Goal: Task Accomplishment & Management: Complete application form

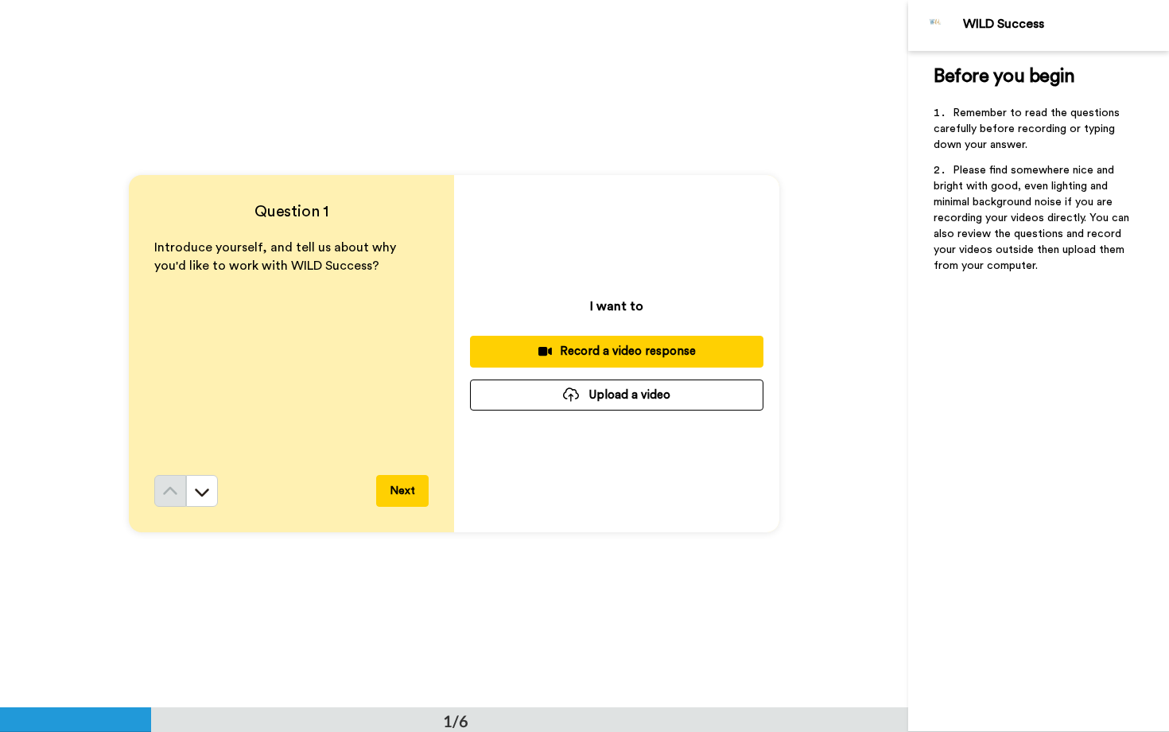
click at [531, 395] on button "Upload a video" at bounding box center [617, 394] width 294 height 31
click at [577, 388] on div at bounding box center [571, 394] width 16 height 14
click at [665, 402] on button "Upload a video" at bounding box center [617, 394] width 294 height 31
click at [593, 398] on button "Upload a video" at bounding box center [617, 394] width 294 height 31
click at [592, 396] on button "Upload a video" at bounding box center [617, 394] width 294 height 31
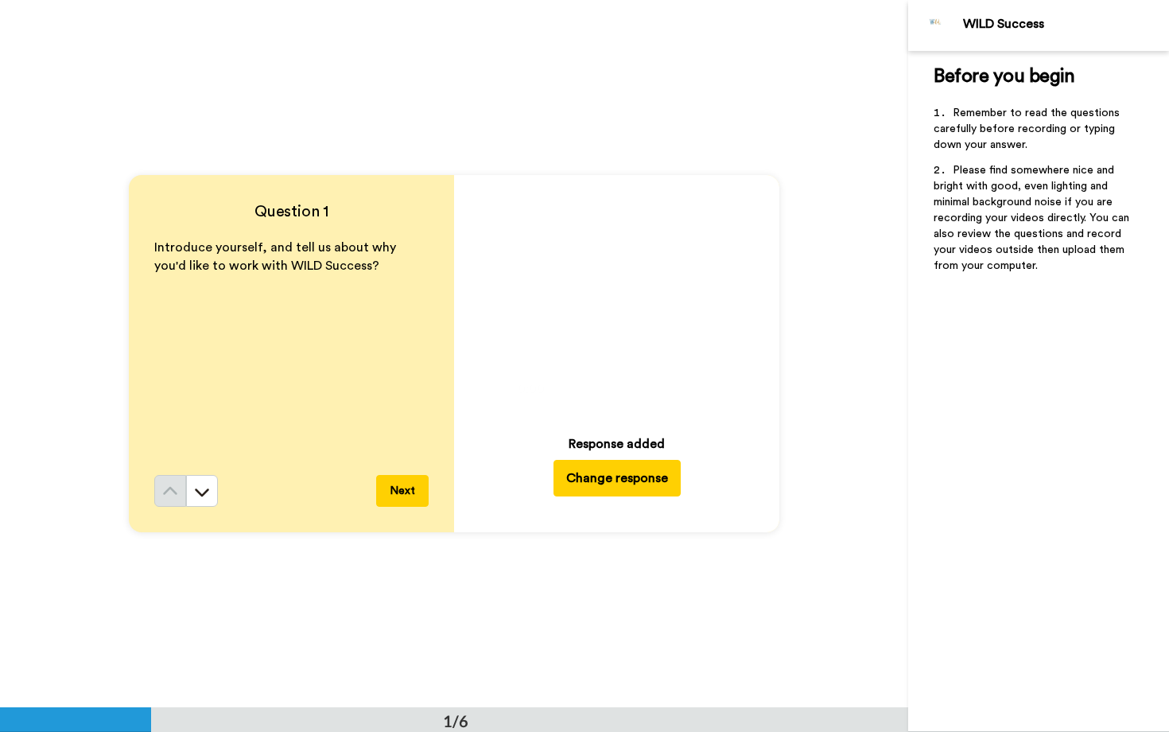
click at [421, 492] on button "Next" at bounding box center [402, 491] width 53 height 32
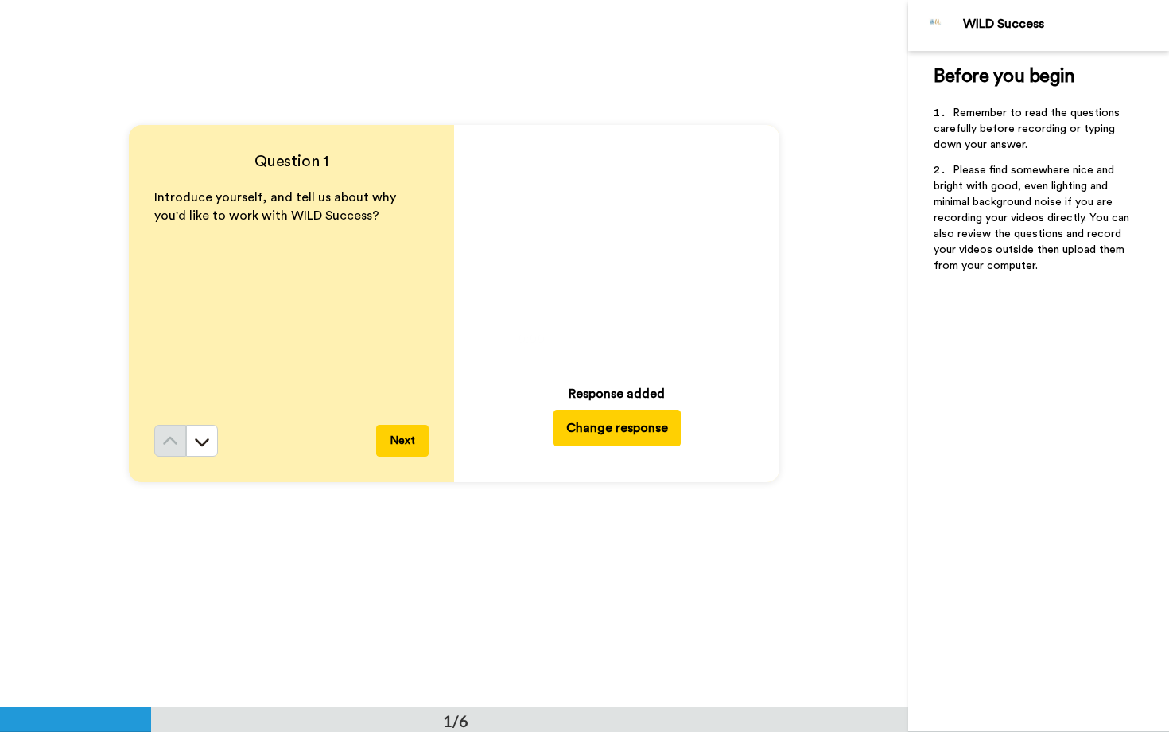
scroll to position [49, 0]
click at [207, 422] on div "Introduce yourself, and tell us about why you'd like to work with WILD Success?" at bounding box center [291, 307] width 274 height 236
click at [207, 460] on div "Question 1 Introduce yourself, and tell us about why you'd like to work with WI…" at bounding box center [291, 304] width 325 height 357
drag, startPoint x: 209, startPoint y: 457, endPoint x: 212, endPoint y: 430, distance: 27.2
click at [209, 457] on div "Question 1 Introduce yourself, and tell us about why you'd like to work with WI…" at bounding box center [291, 304] width 325 height 357
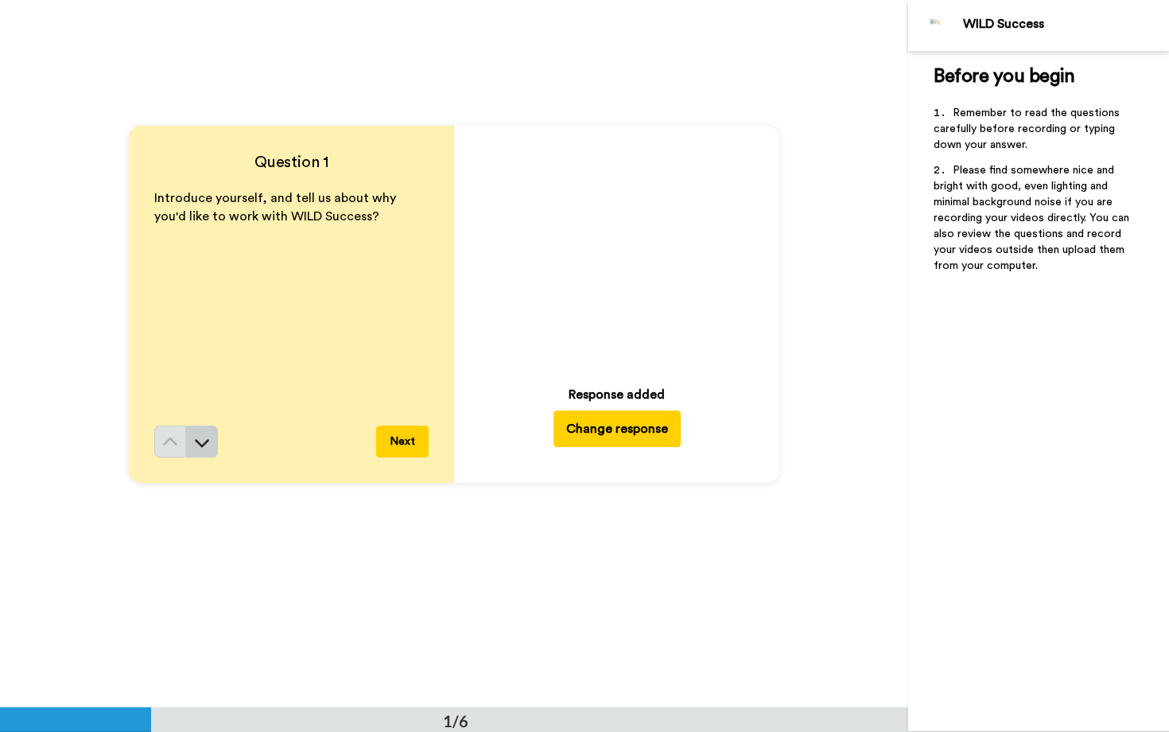
click at [212, 430] on button at bounding box center [202, 442] width 32 height 32
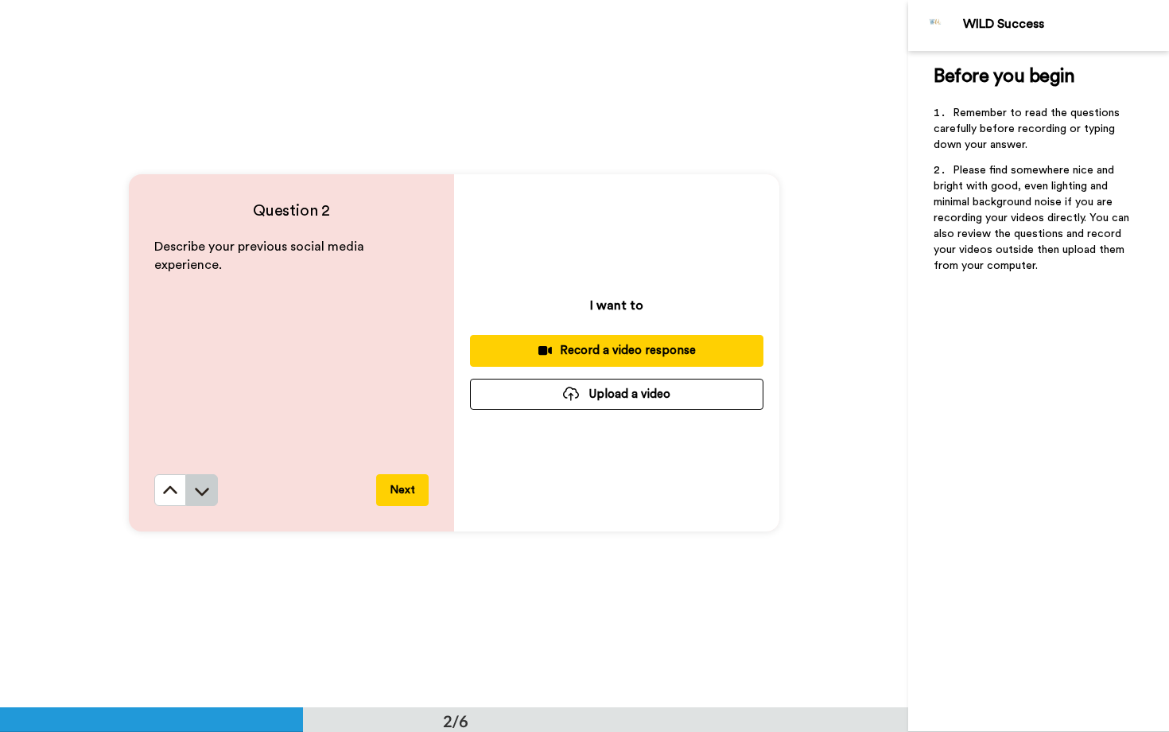
click at [212, 500] on button at bounding box center [202, 490] width 32 height 32
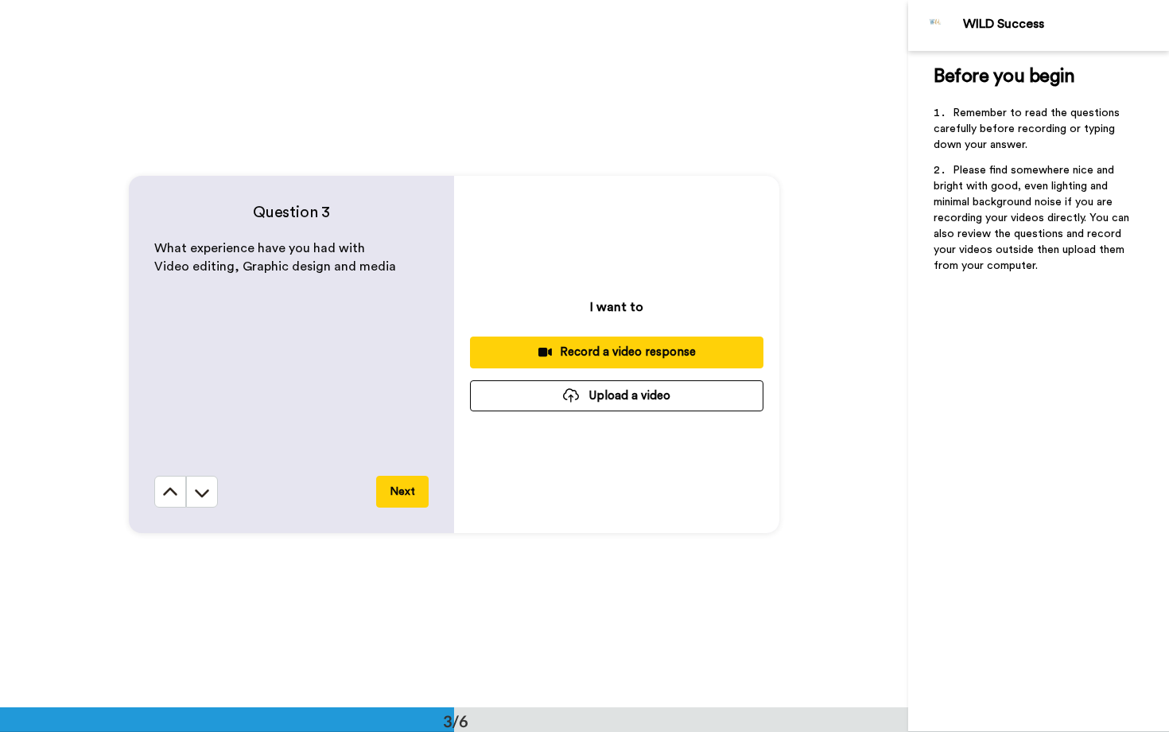
scroll to position [1415, 0]
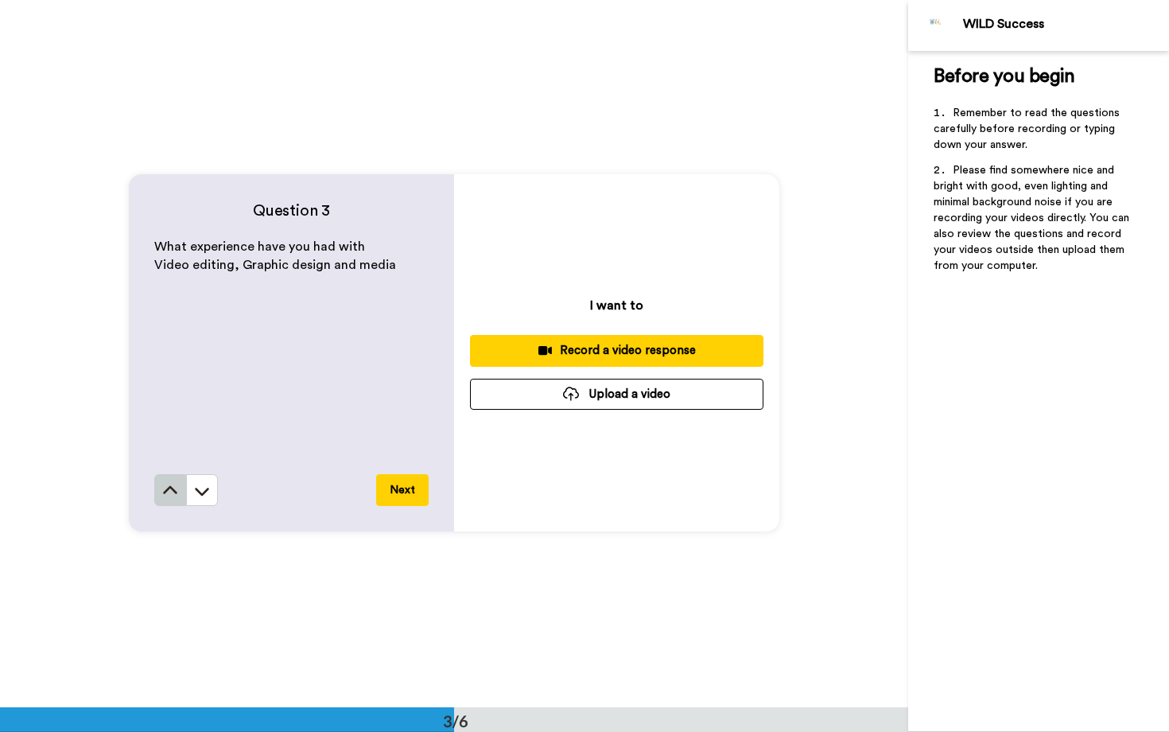
click at [180, 499] on button at bounding box center [170, 490] width 32 height 32
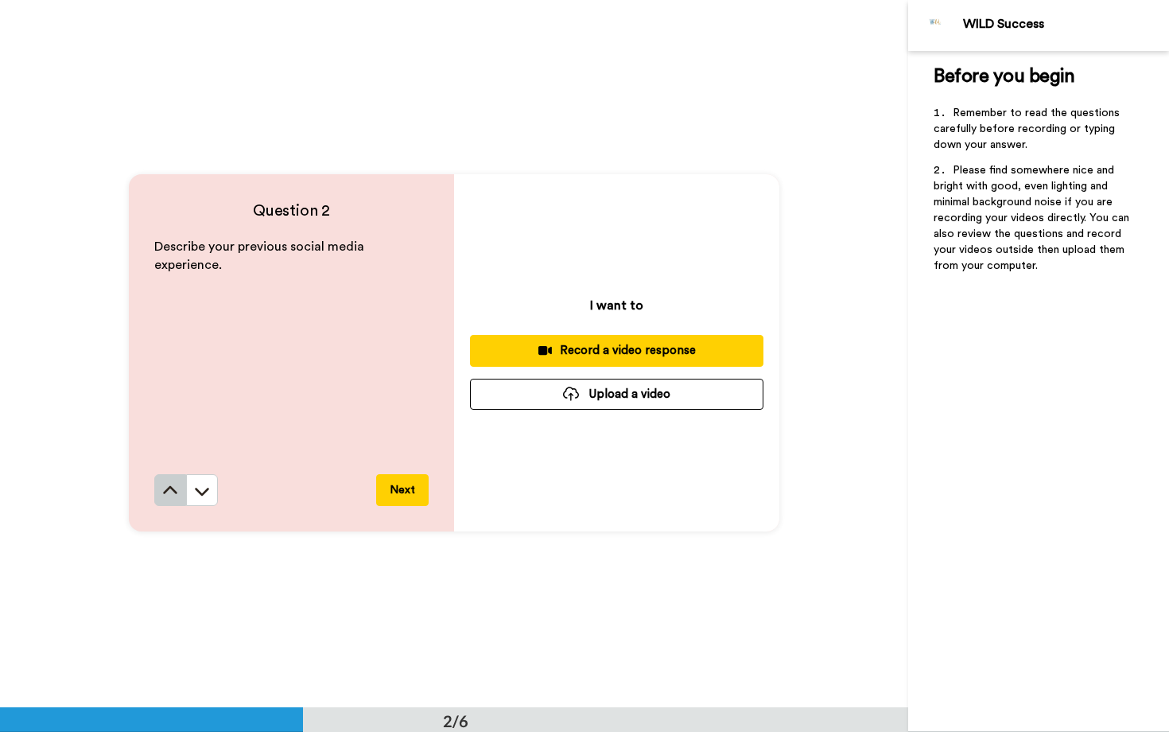
click at [181, 499] on button at bounding box center [170, 490] width 32 height 32
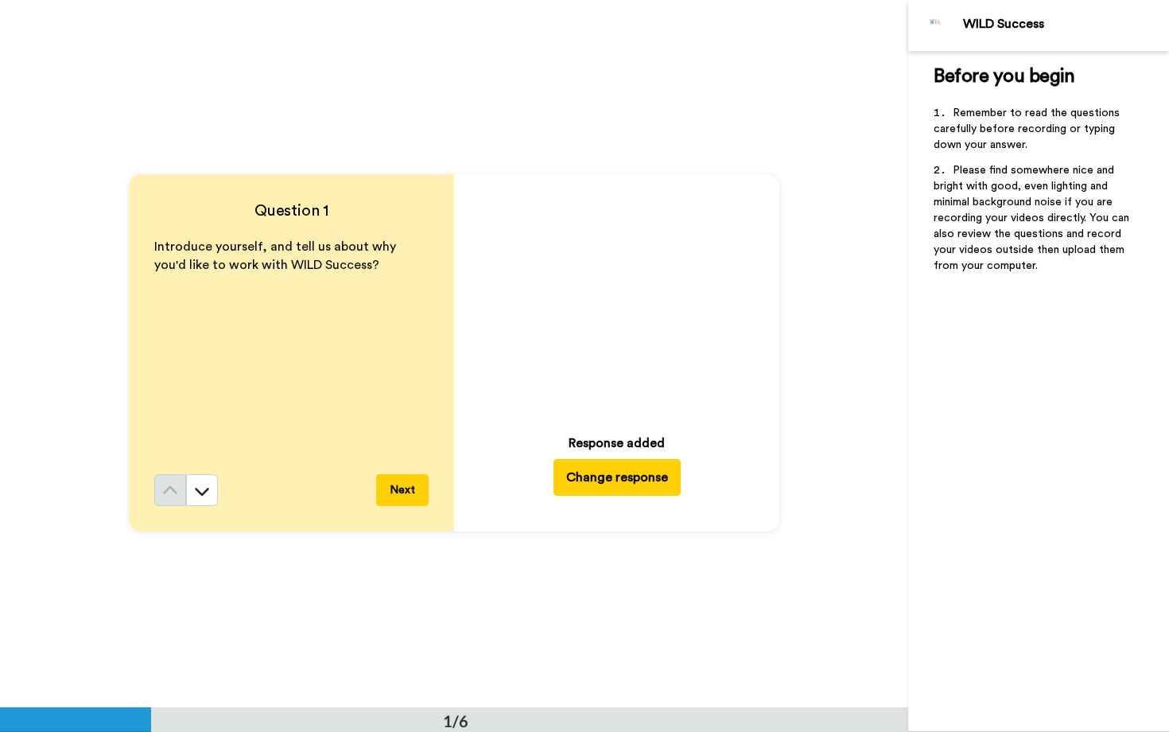
scroll to position [0, 0]
click at [200, 497] on icon at bounding box center [202, 492] width 16 height 16
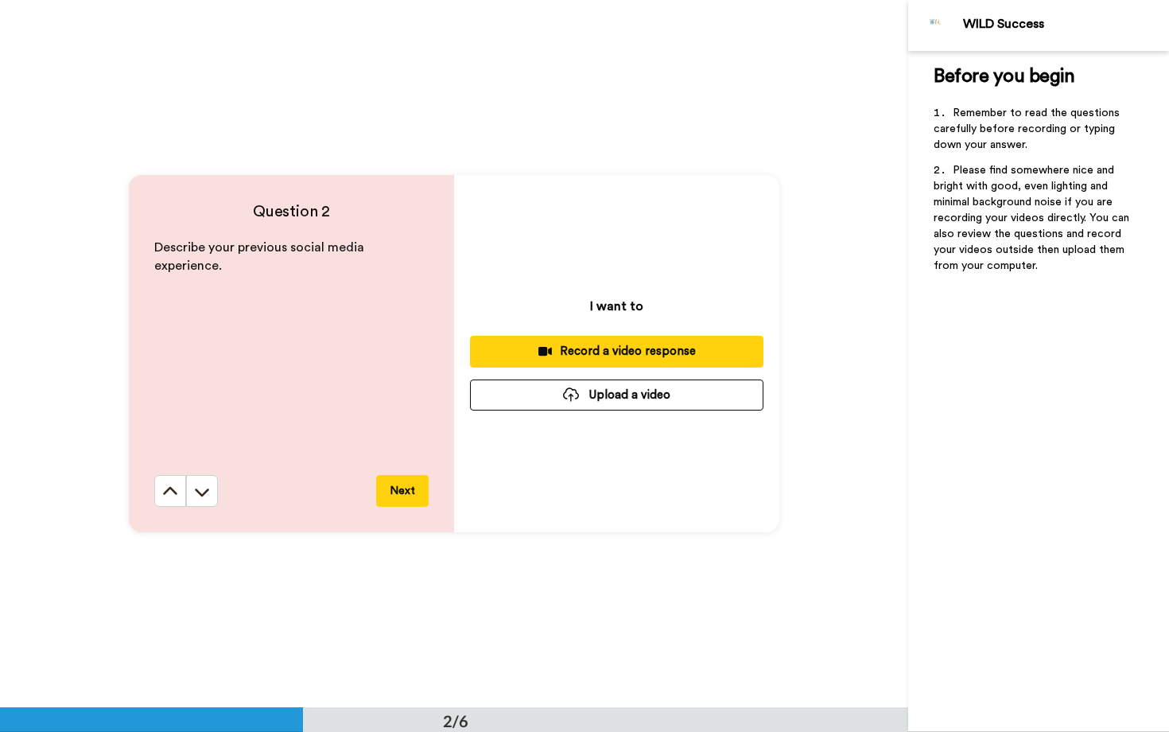
scroll to position [708, 0]
click at [200, 497] on icon at bounding box center [202, 491] width 16 height 16
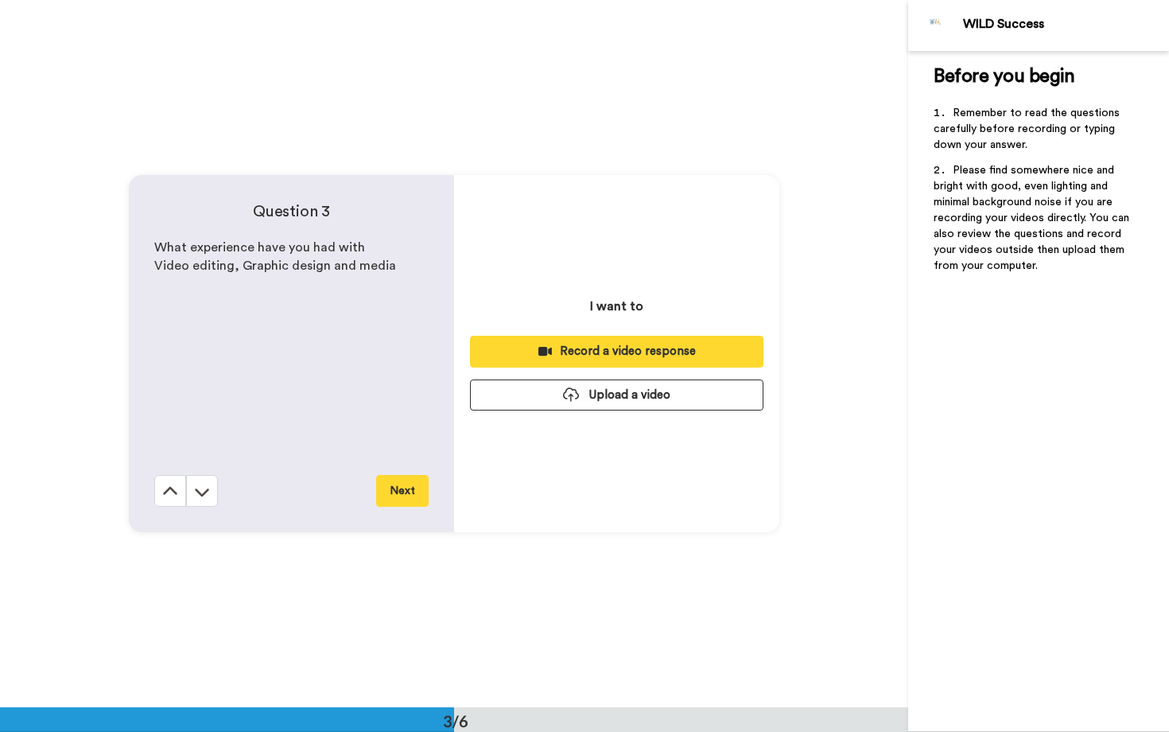
scroll to position [1415, 0]
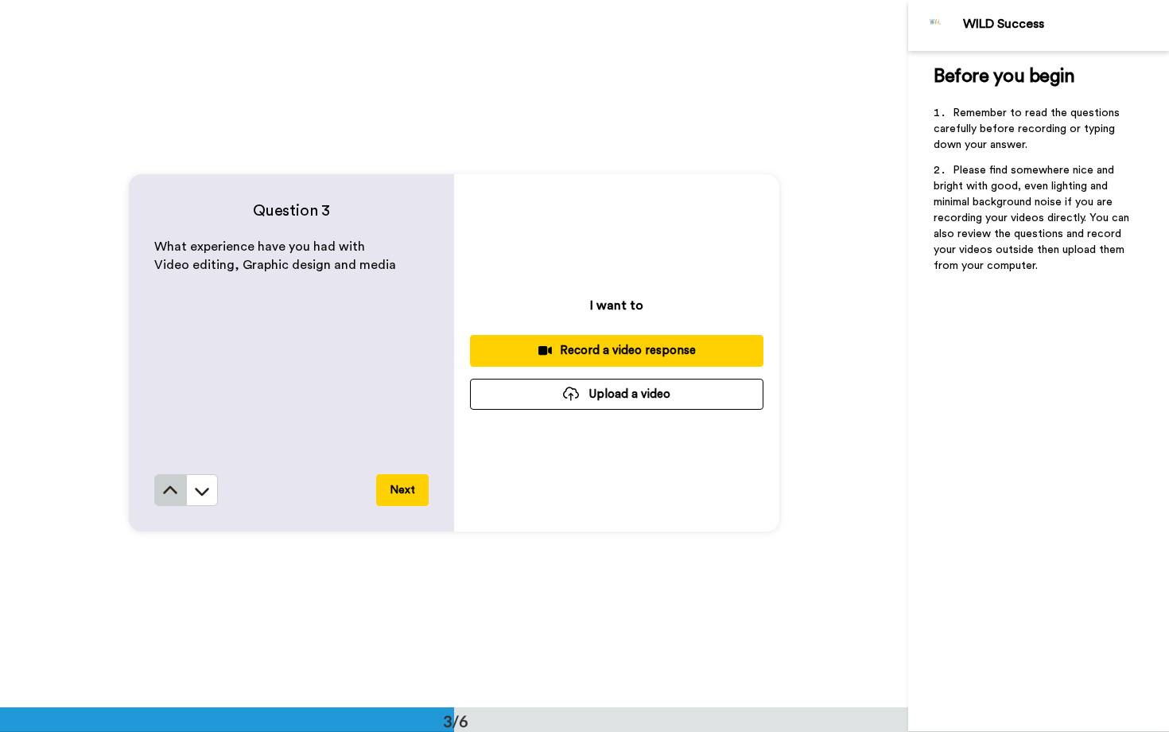
click at [181, 493] on button at bounding box center [170, 490] width 32 height 32
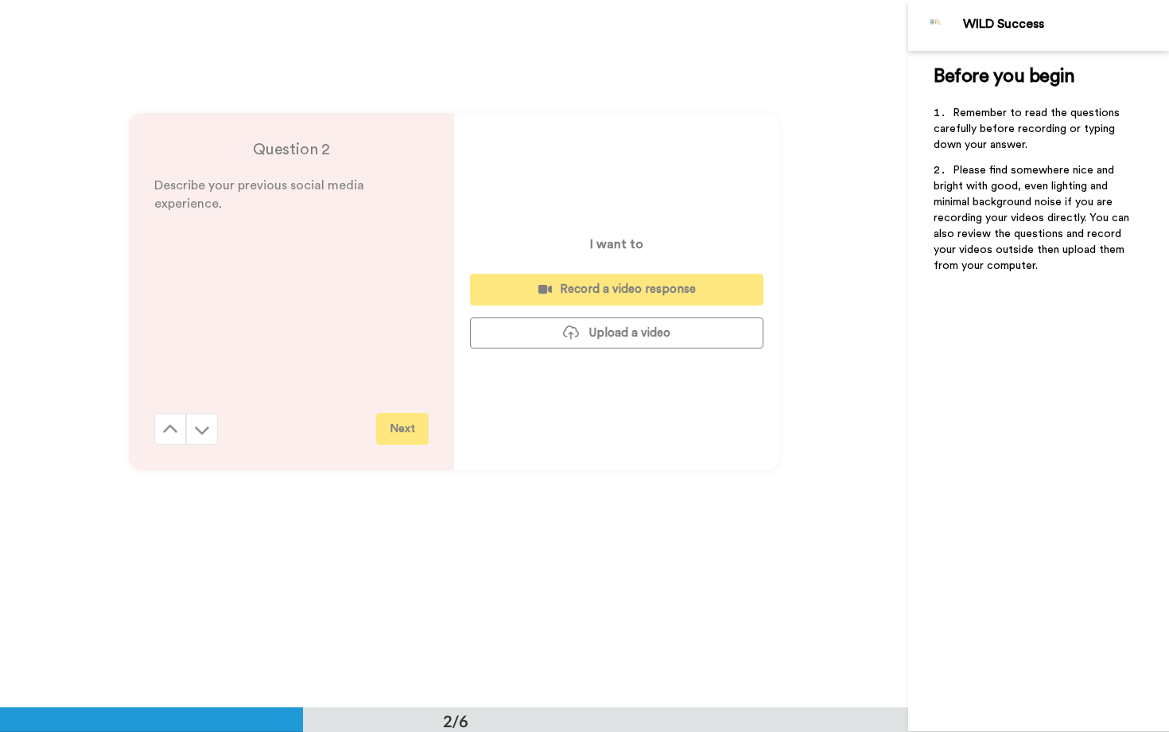
scroll to position [708, 0]
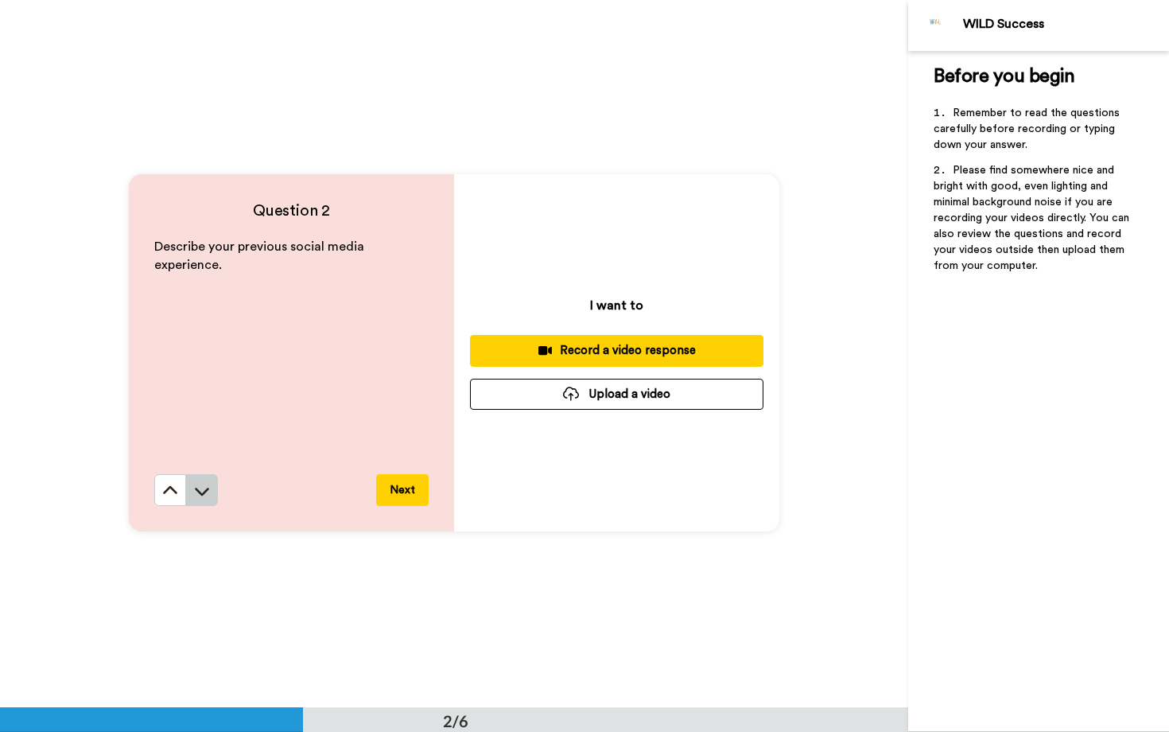
click at [205, 493] on icon at bounding box center [202, 491] width 16 height 16
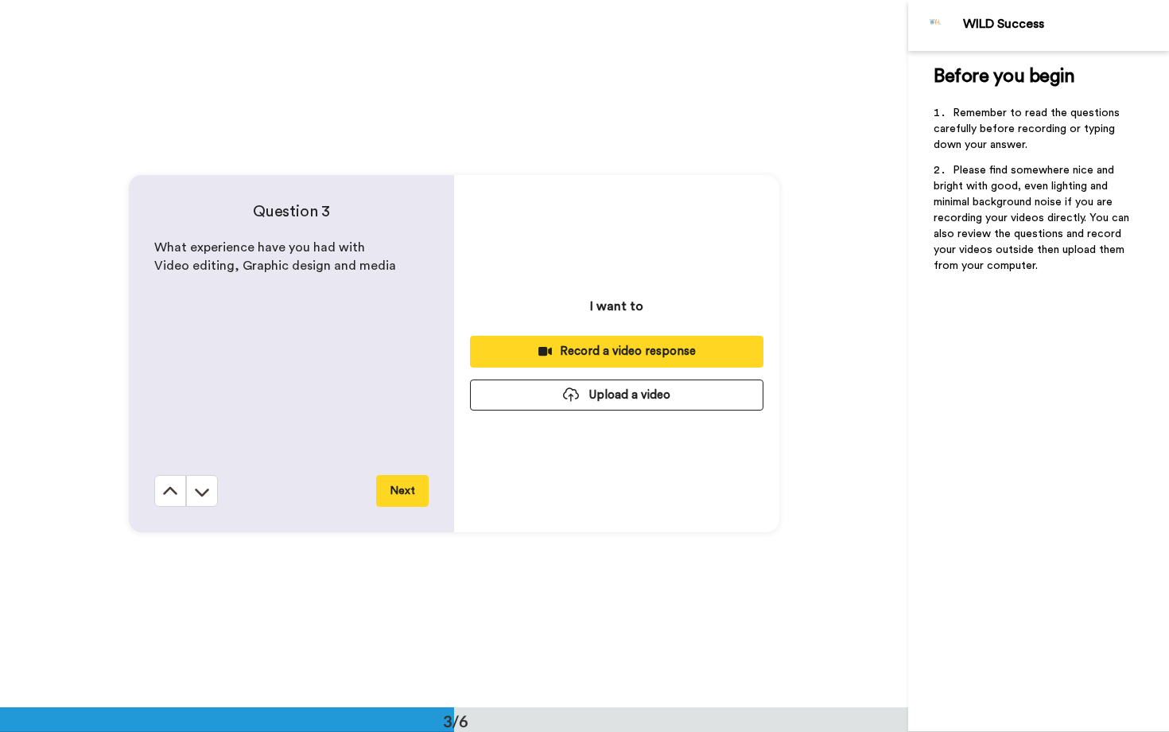
scroll to position [1415, 0]
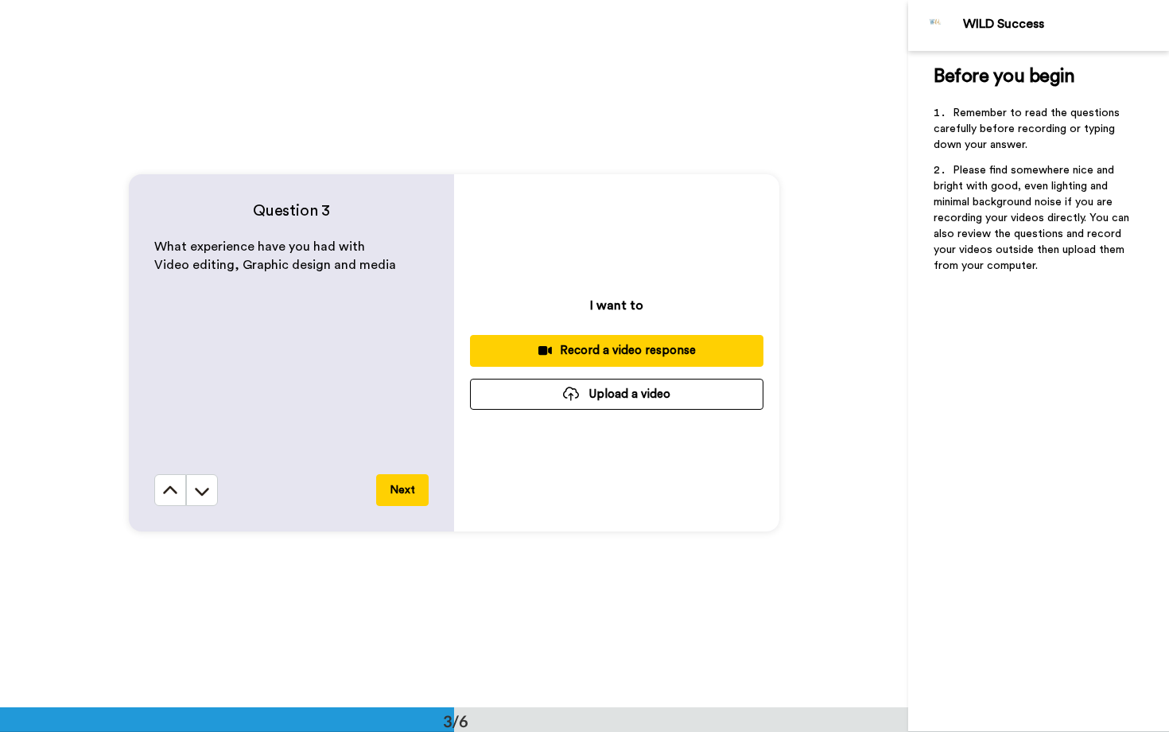
click at [205, 493] on icon at bounding box center [202, 491] width 16 height 16
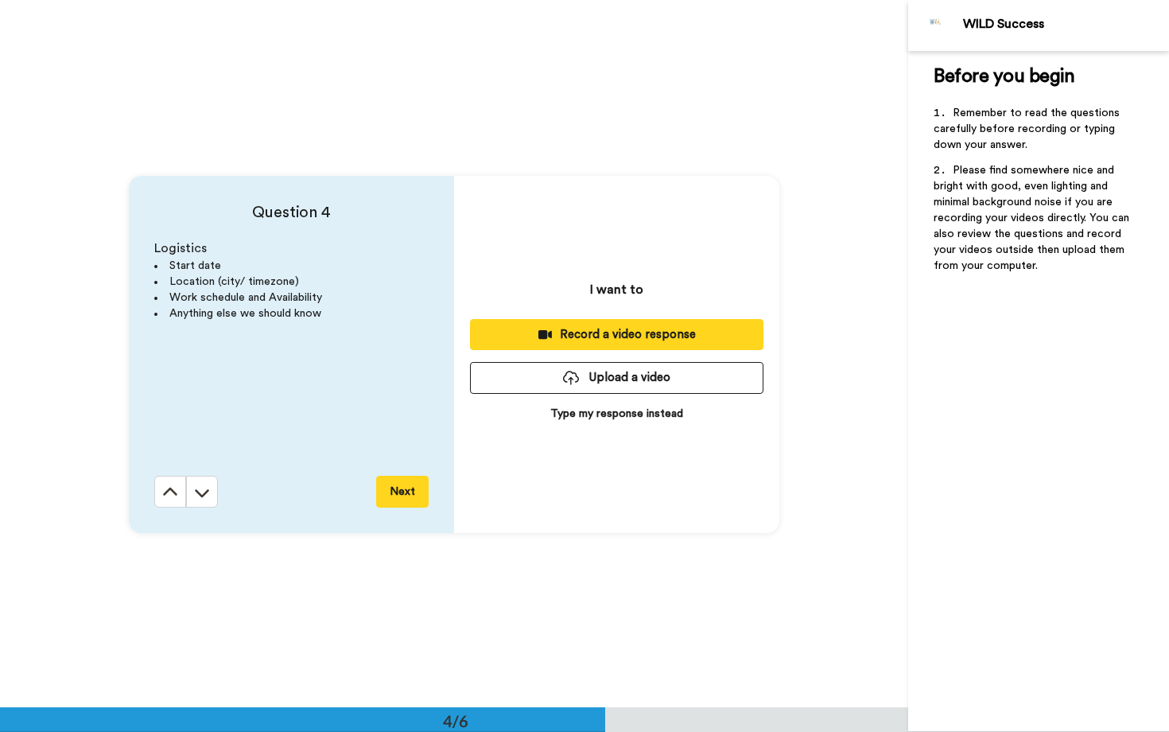
scroll to position [2123, 0]
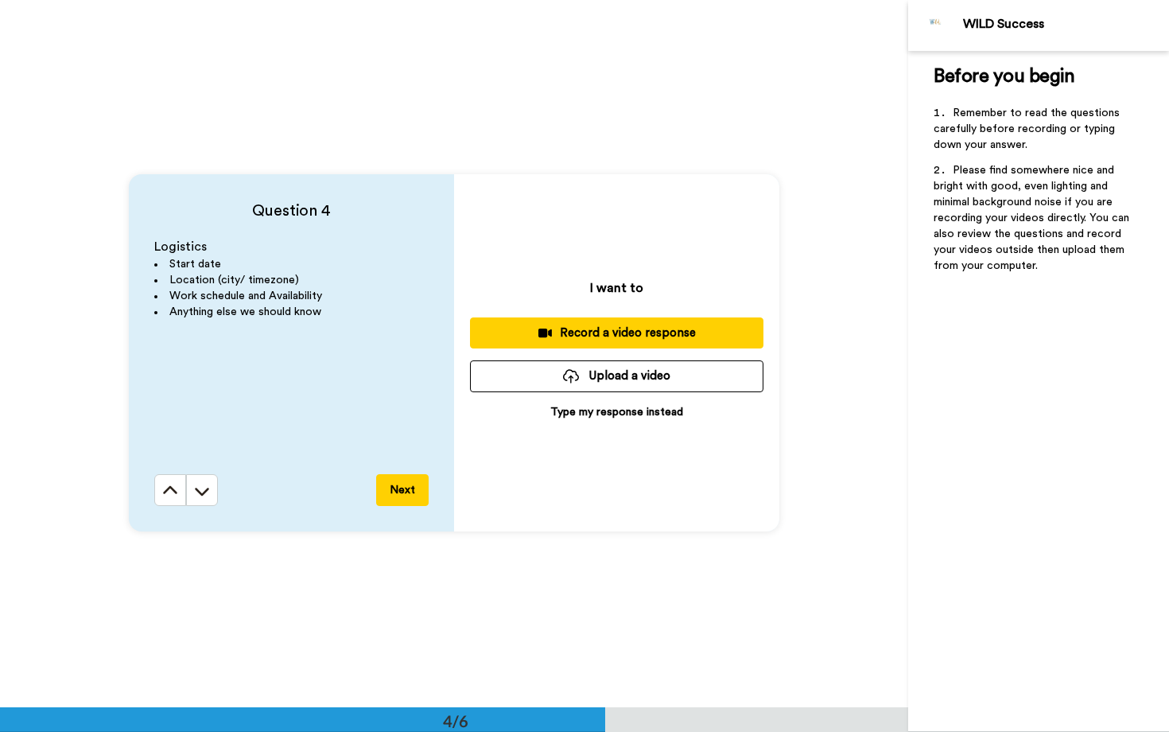
click at [205, 493] on icon at bounding box center [202, 491] width 16 height 16
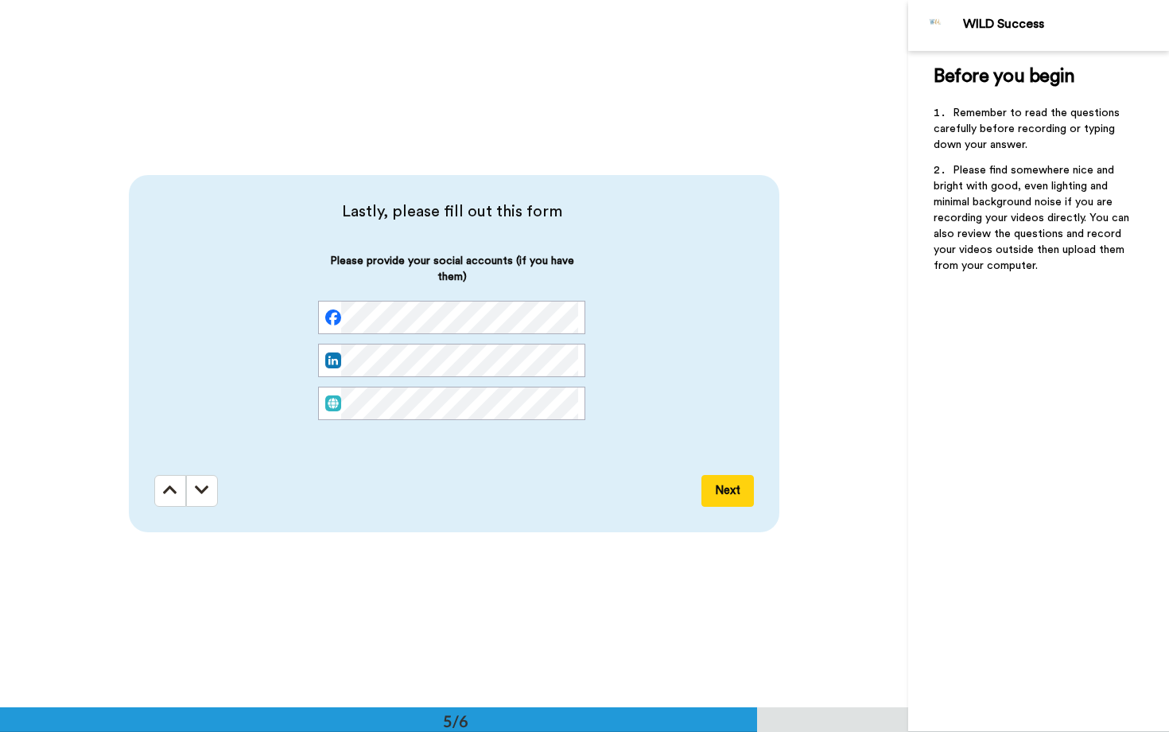
scroll to position [2830, 0]
click at [167, 473] on div "Lastly, please fill out this form Please provide your social accounts (if you h…" at bounding box center [454, 352] width 651 height 357
click at [169, 489] on icon at bounding box center [170, 489] width 14 height 16
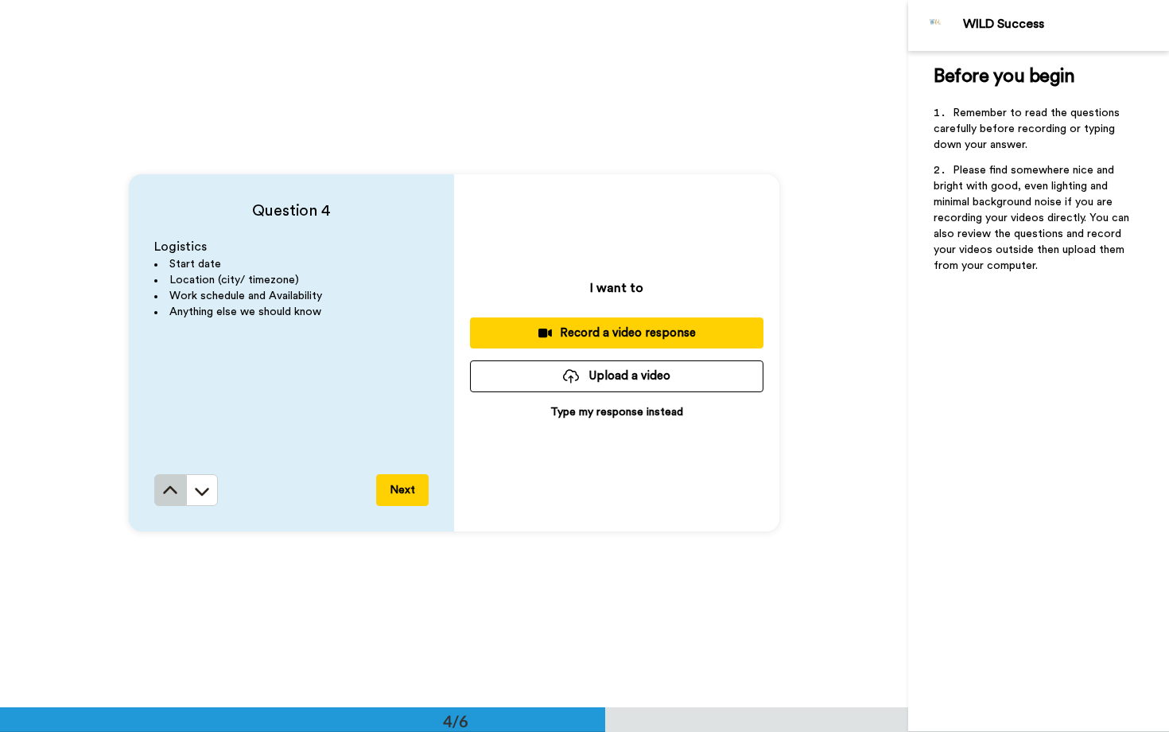
click at [170, 503] on button at bounding box center [170, 490] width 32 height 32
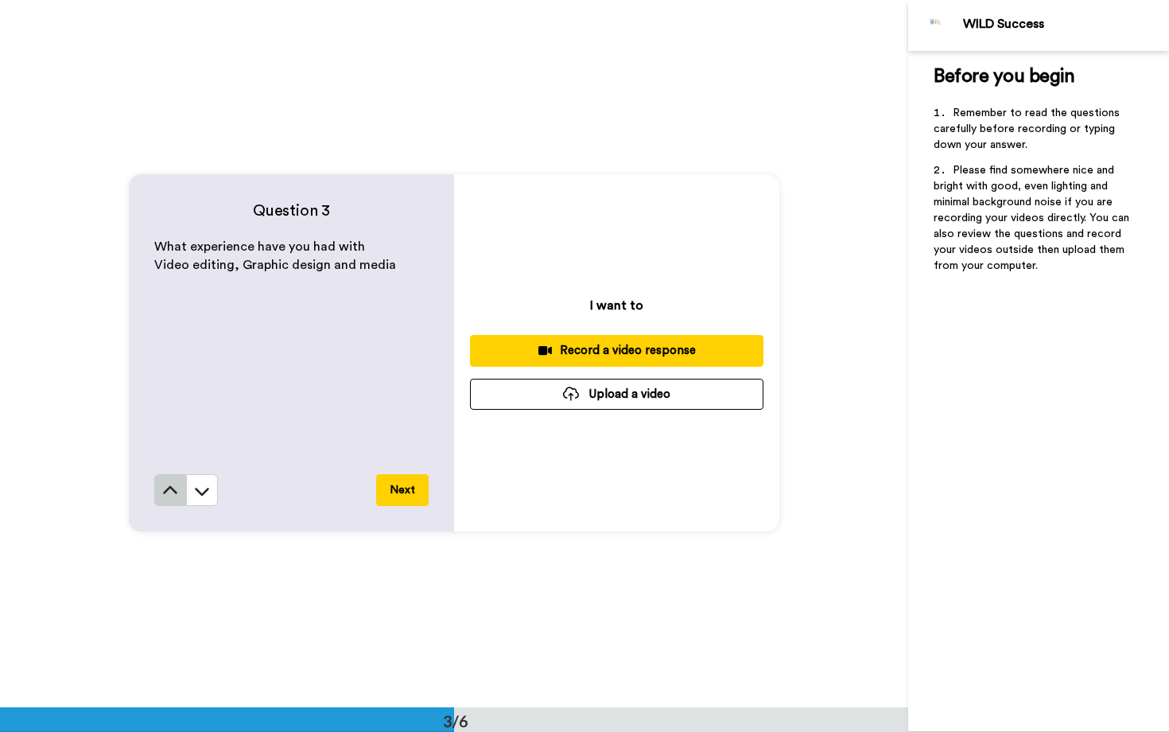
click at [171, 488] on icon at bounding box center [170, 489] width 14 height 8
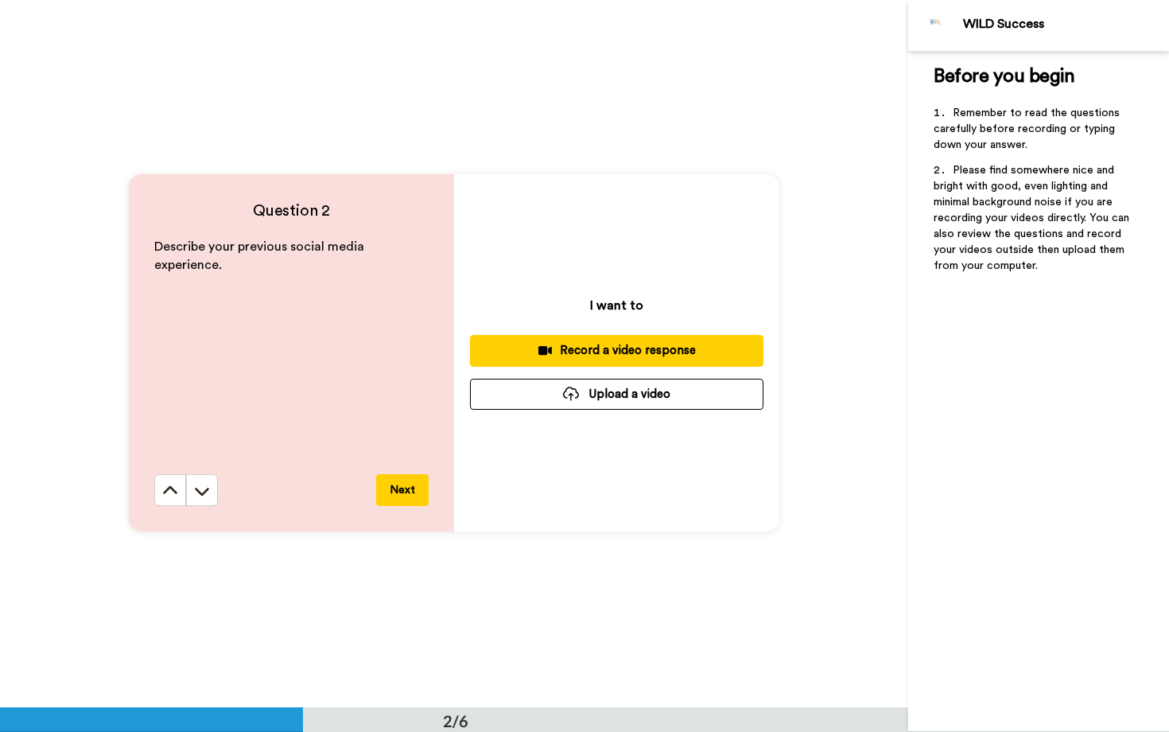
click at [171, 488] on icon at bounding box center [170, 489] width 14 height 8
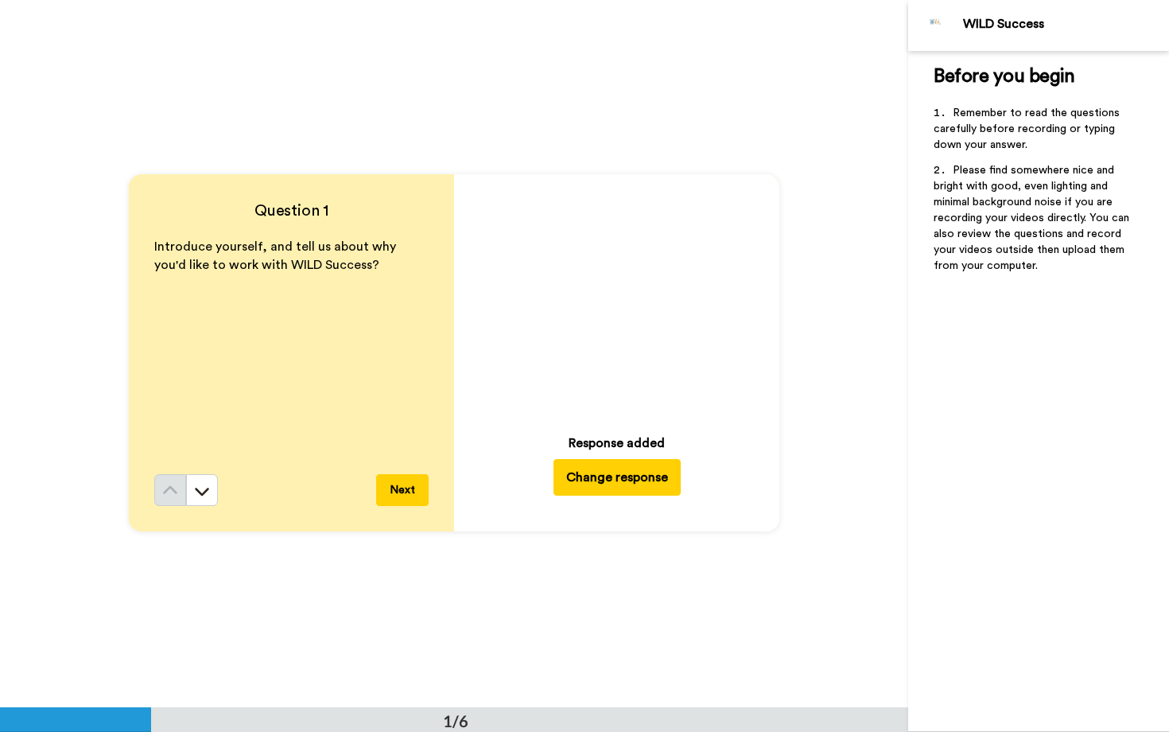
scroll to position [0, 0]
click at [597, 473] on button "Change response" at bounding box center [617, 478] width 127 height 37
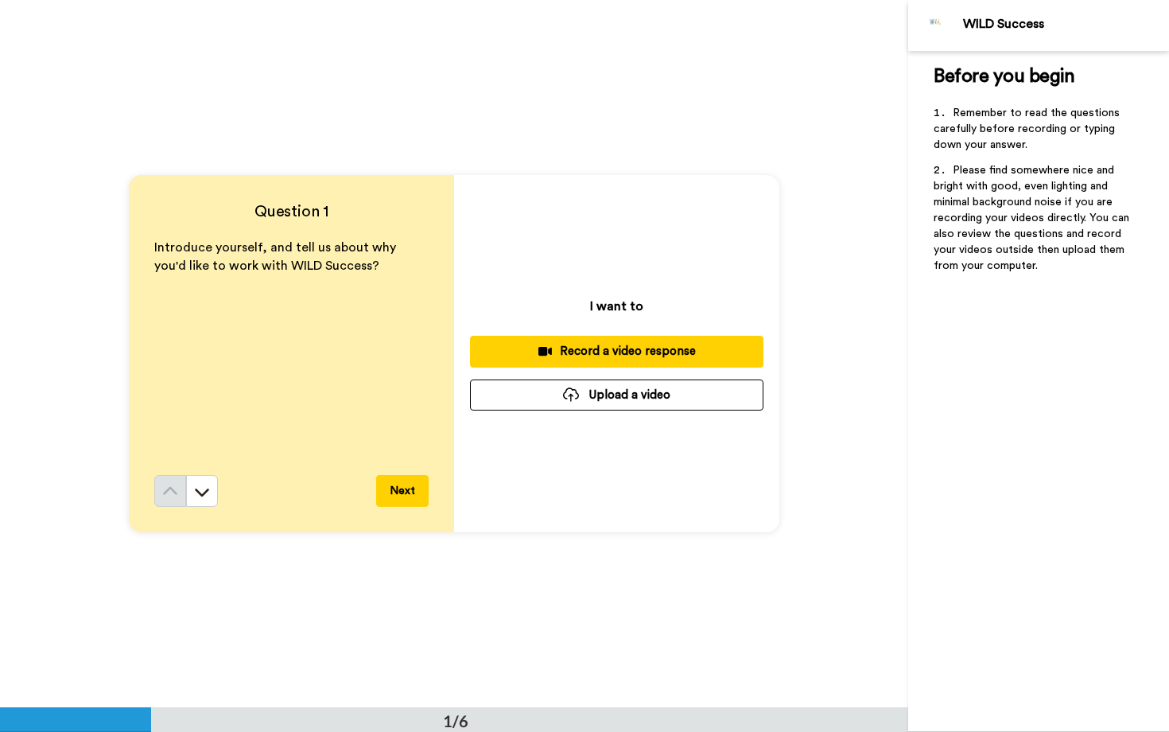
click at [567, 391] on div at bounding box center [571, 394] width 16 height 14
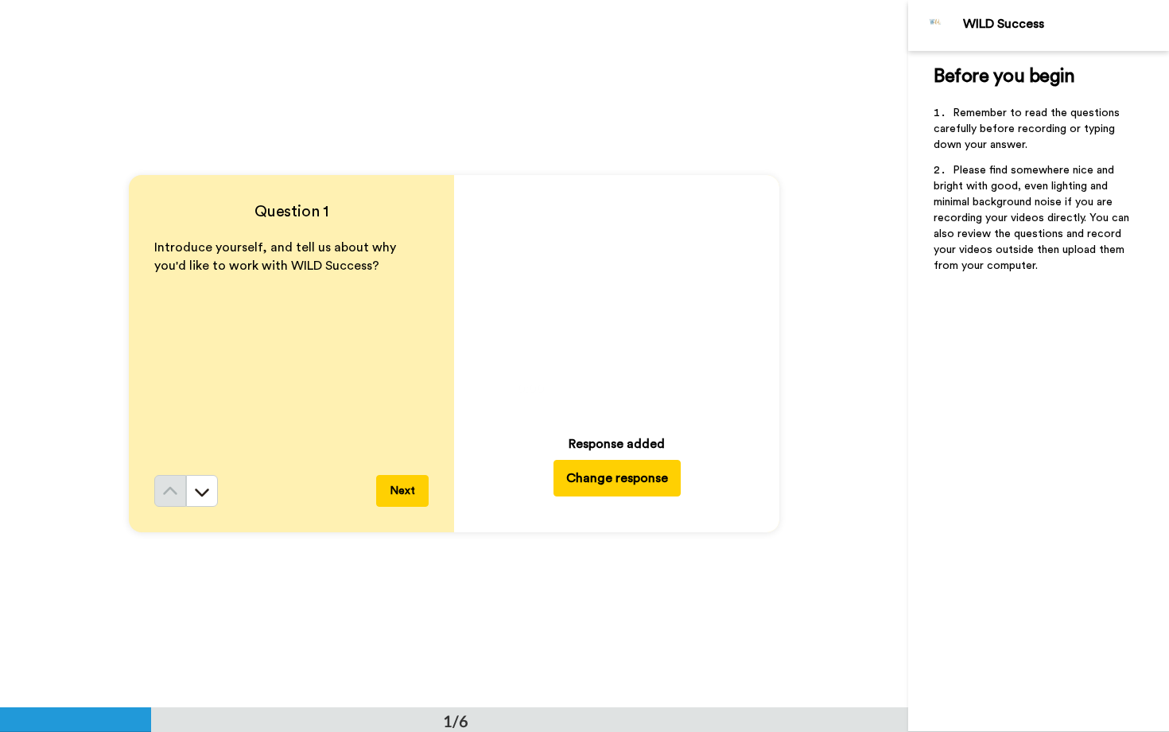
click at [411, 479] on button "Next" at bounding box center [402, 491] width 53 height 32
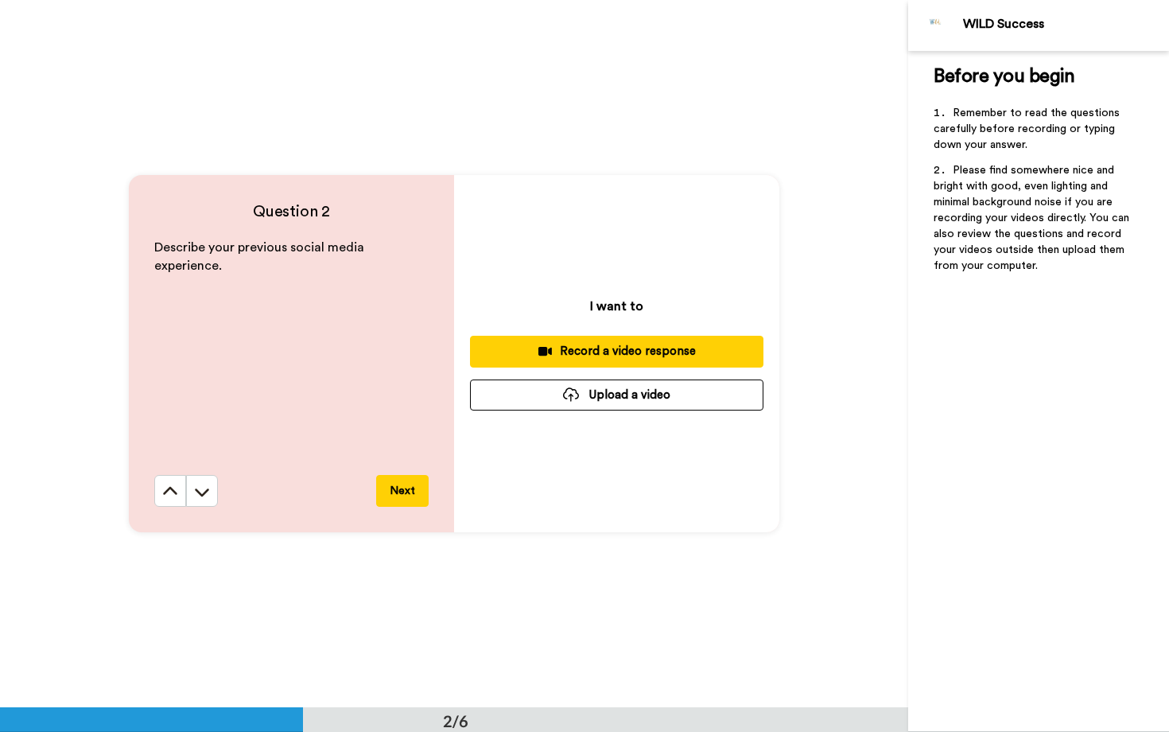
scroll to position [708, 0]
click at [599, 379] on button "Upload a video" at bounding box center [617, 394] width 294 height 31
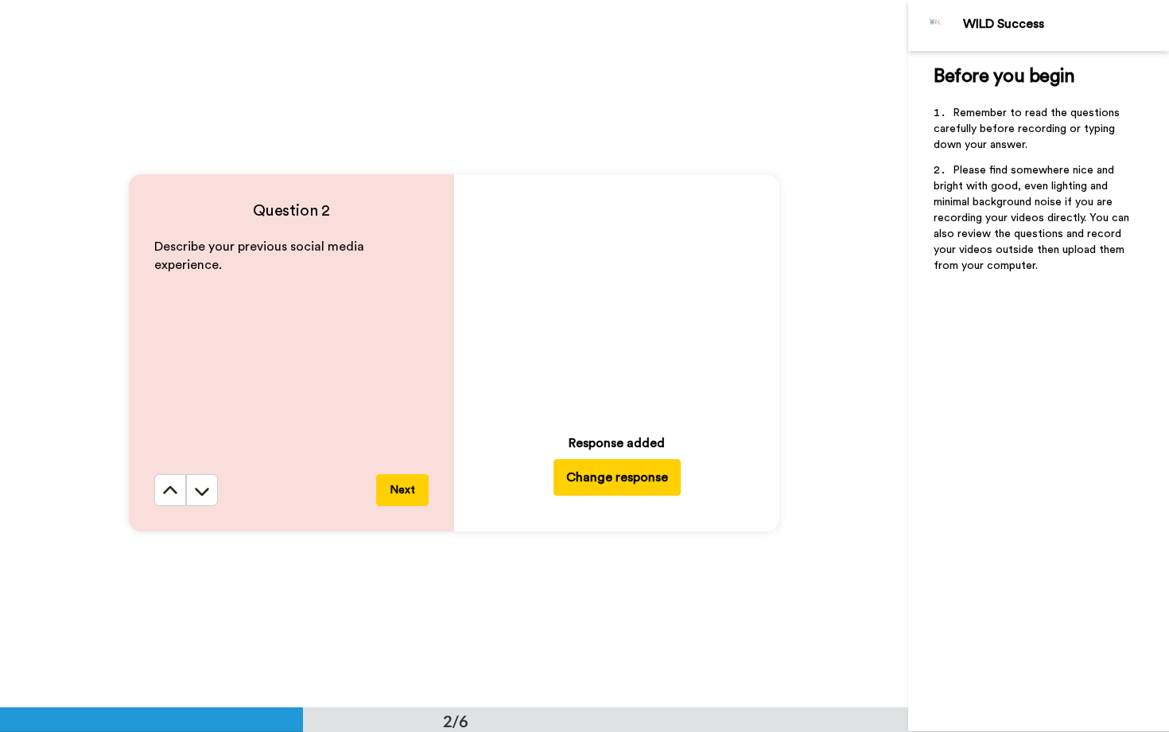
click at [407, 490] on button "Next" at bounding box center [402, 490] width 53 height 32
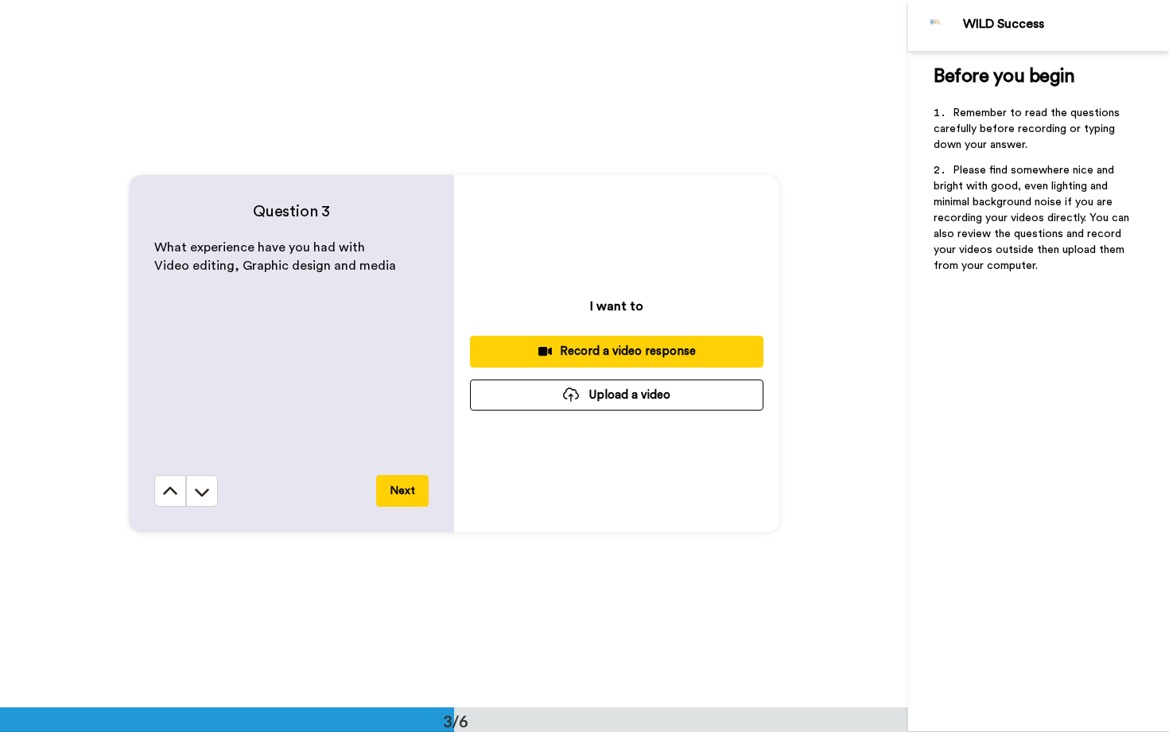
scroll to position [1415, 0]
click at [465, 378] on div "I want to Record a video response Upload a video" at bounding box center [616, 352] width 325 height 357
click at [523, 387] on button "Upload a video" at bounding box center [617, 394] width 294 height 31
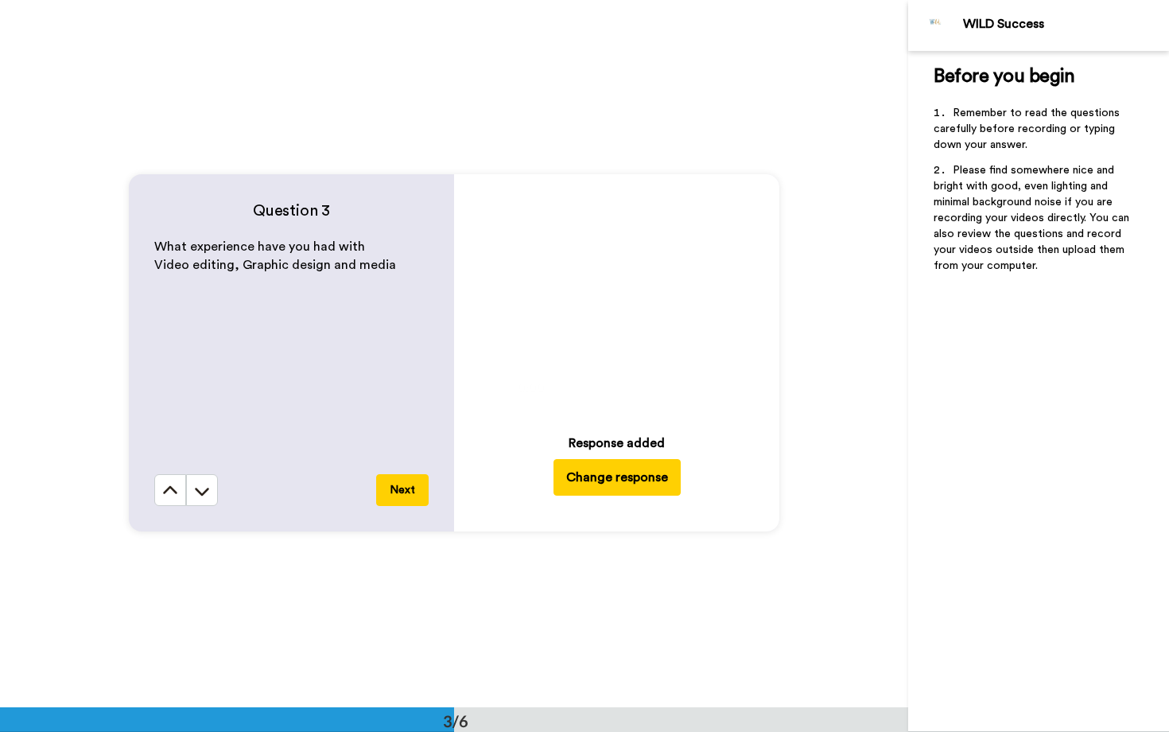
click at [391, 493] on button "Next" at bounding box center [402, 490] width 53 height 32
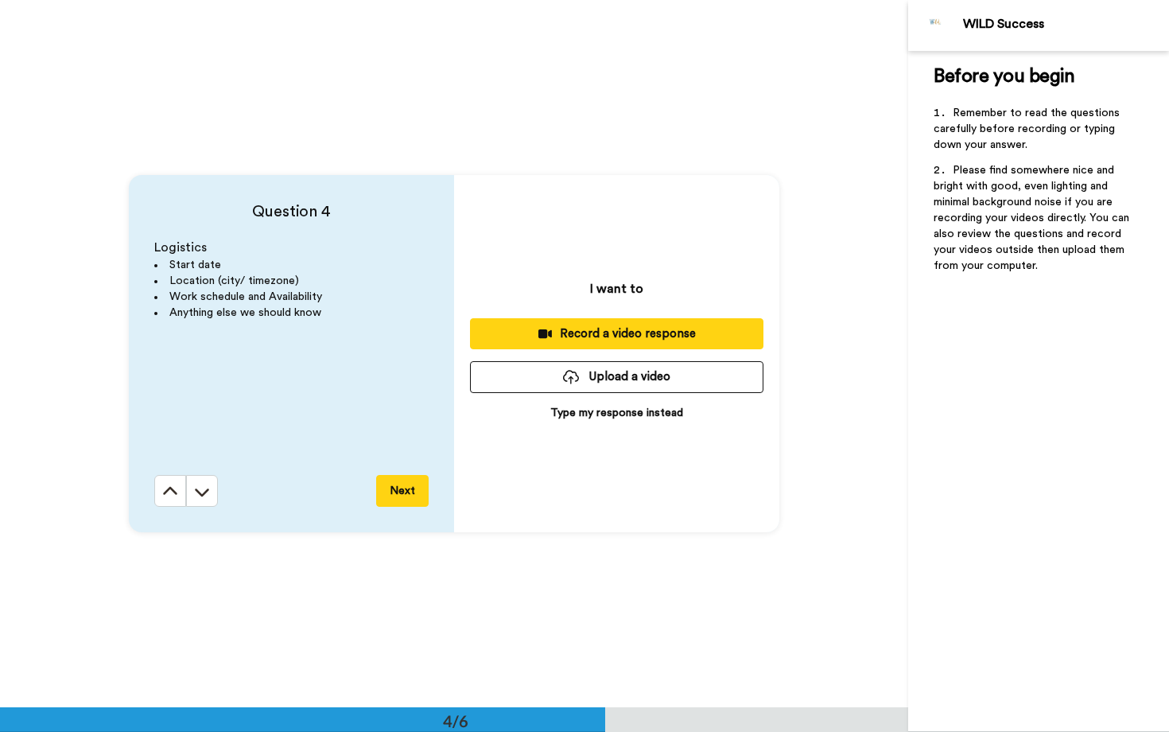
scroll to position [2123, 0]
click at [577, 383] on div at bounding box center [571, 376] width 16 height 14
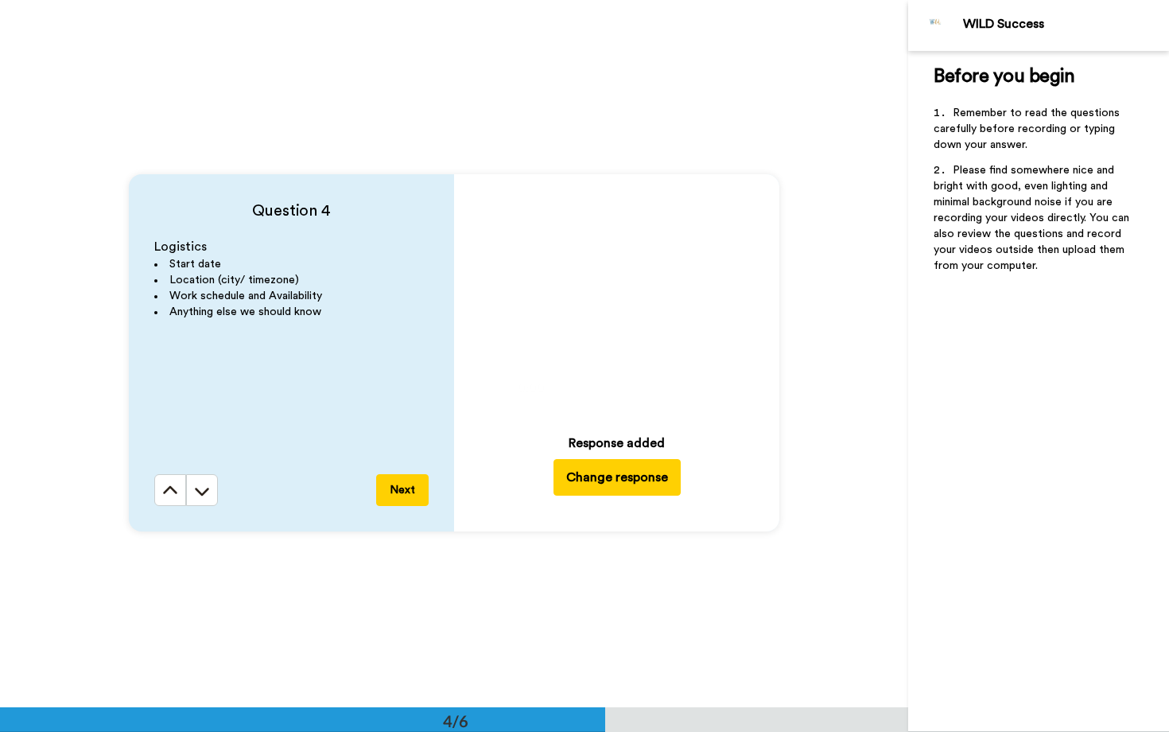
click at [406, 480] on button "Next" at bounding box center [402, 490] width 53 height 32
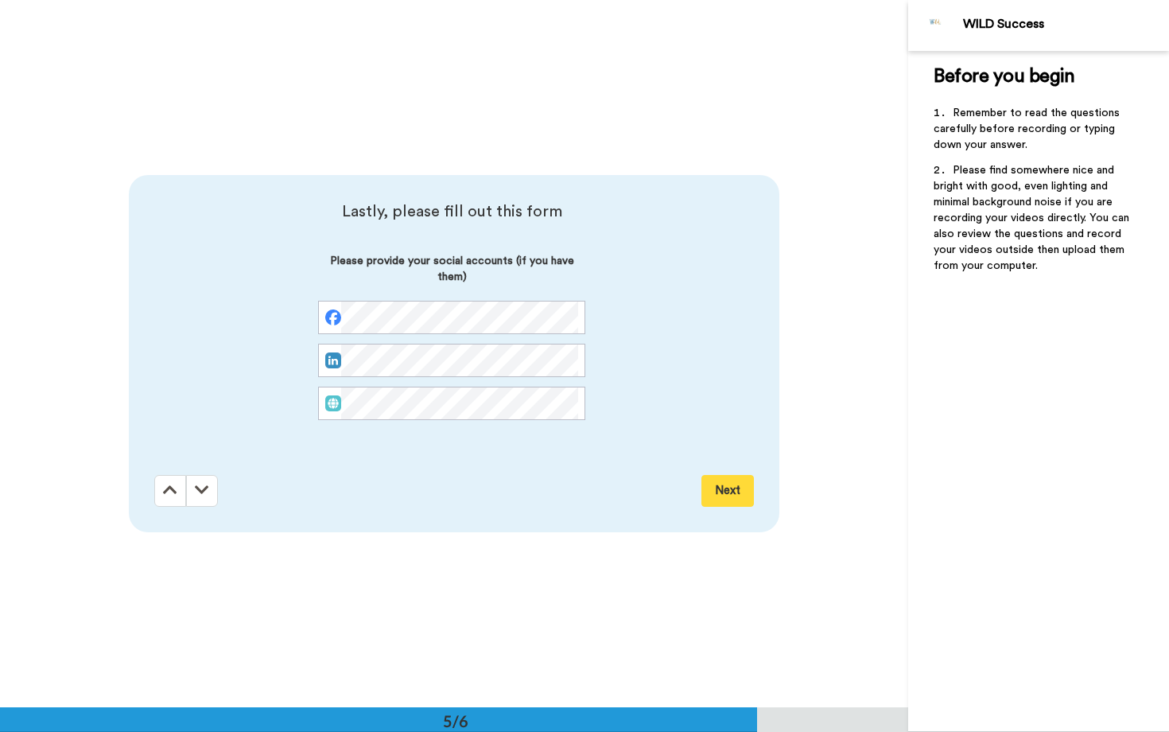
scroll to position [2830, 0]
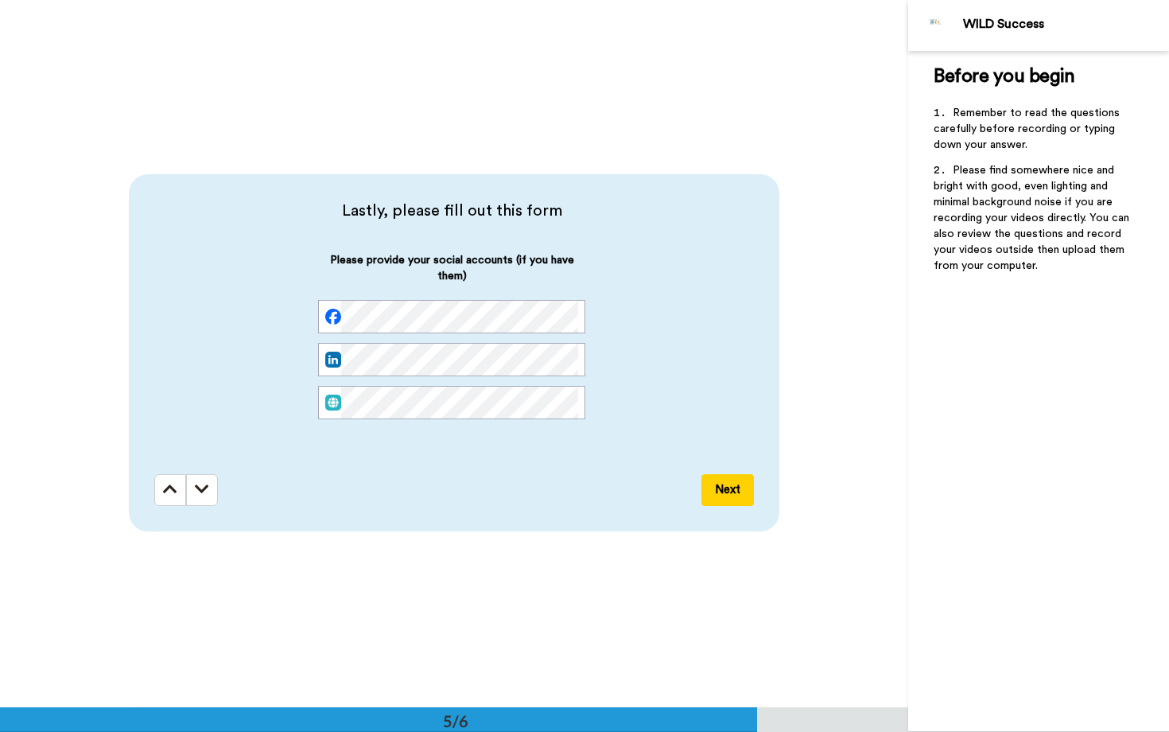
click at [742, 489] on button "Next" at bounding box center [728, 490] width 53 height 32
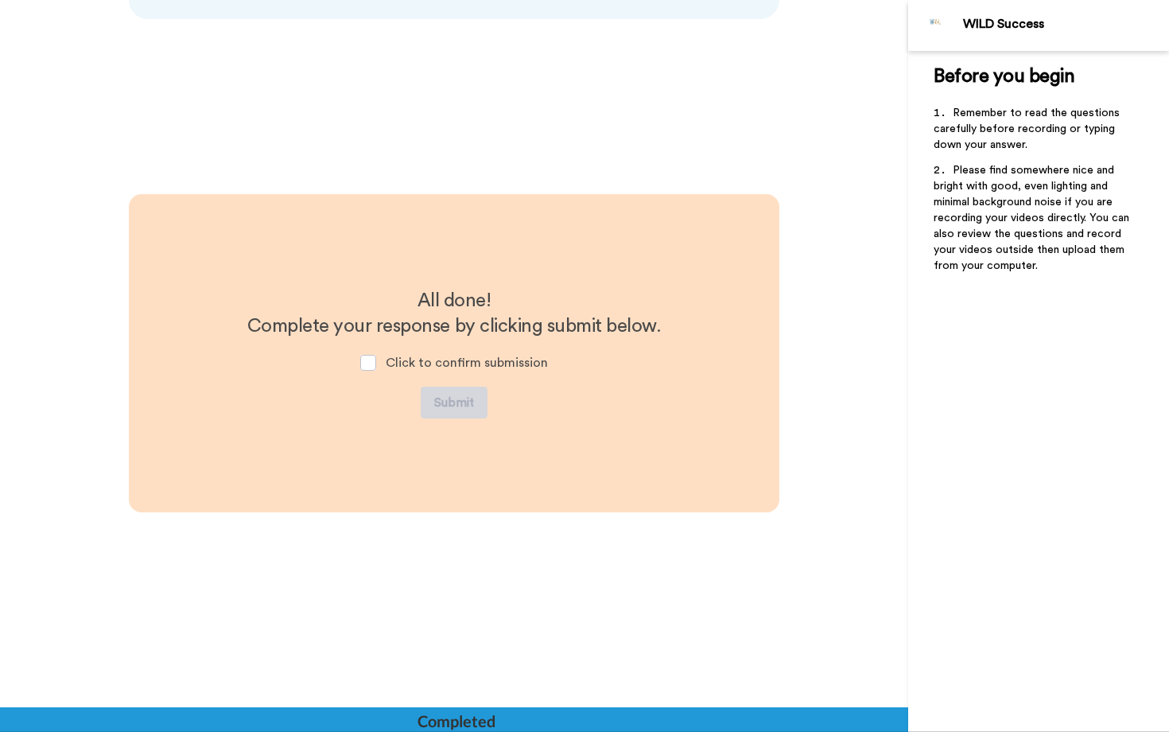
scroll to position [3342, 0]
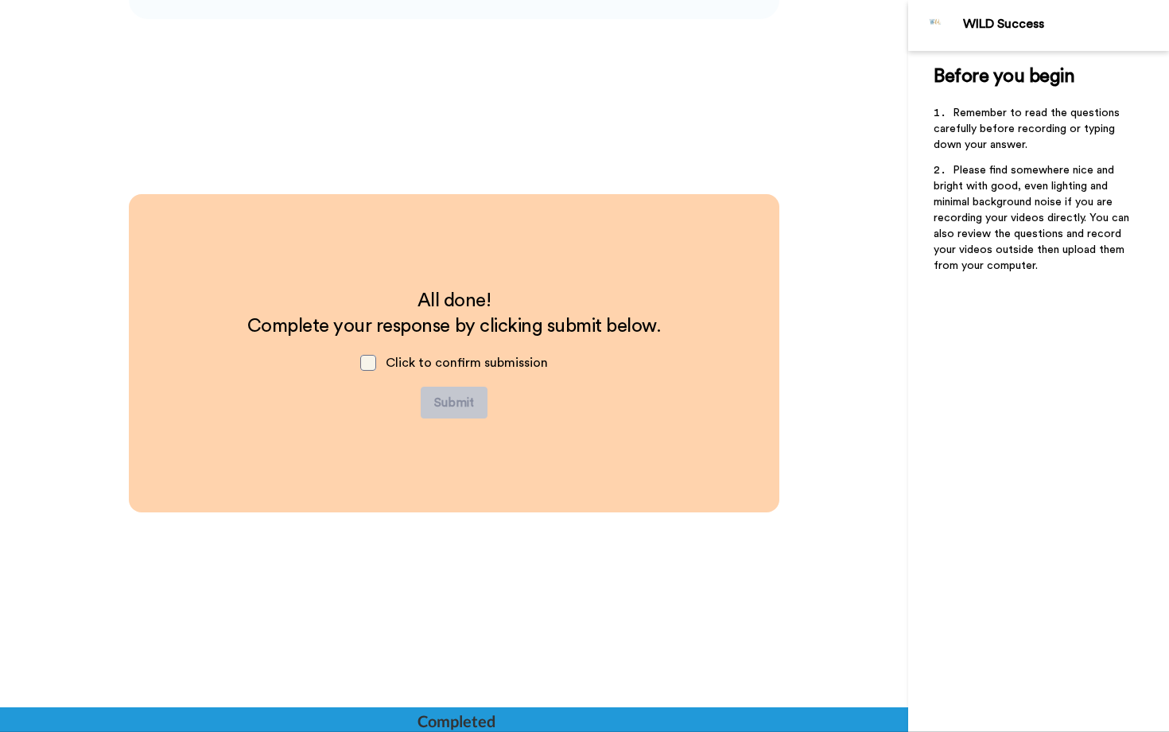
click at [366, 361] on span at bounding box center [368, 363] width 16 height 16
click at [446, 396] on button "Submit" at bounding box center [454, 403] width 67 height 32
